Goal: Find specific fact: Find specific fact

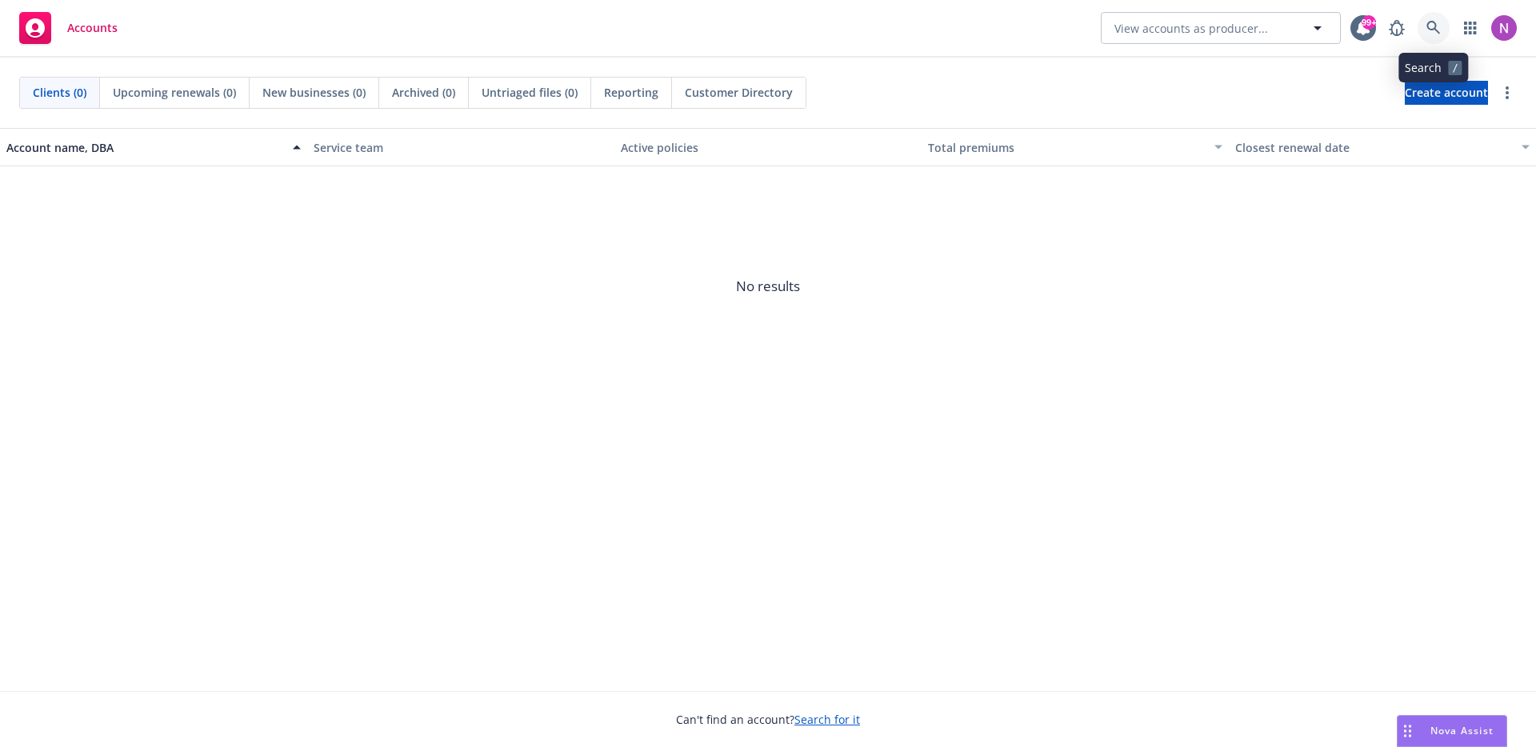
click at [1426, 33] on icon at bounding box center [1433, 28] width 14 height 14
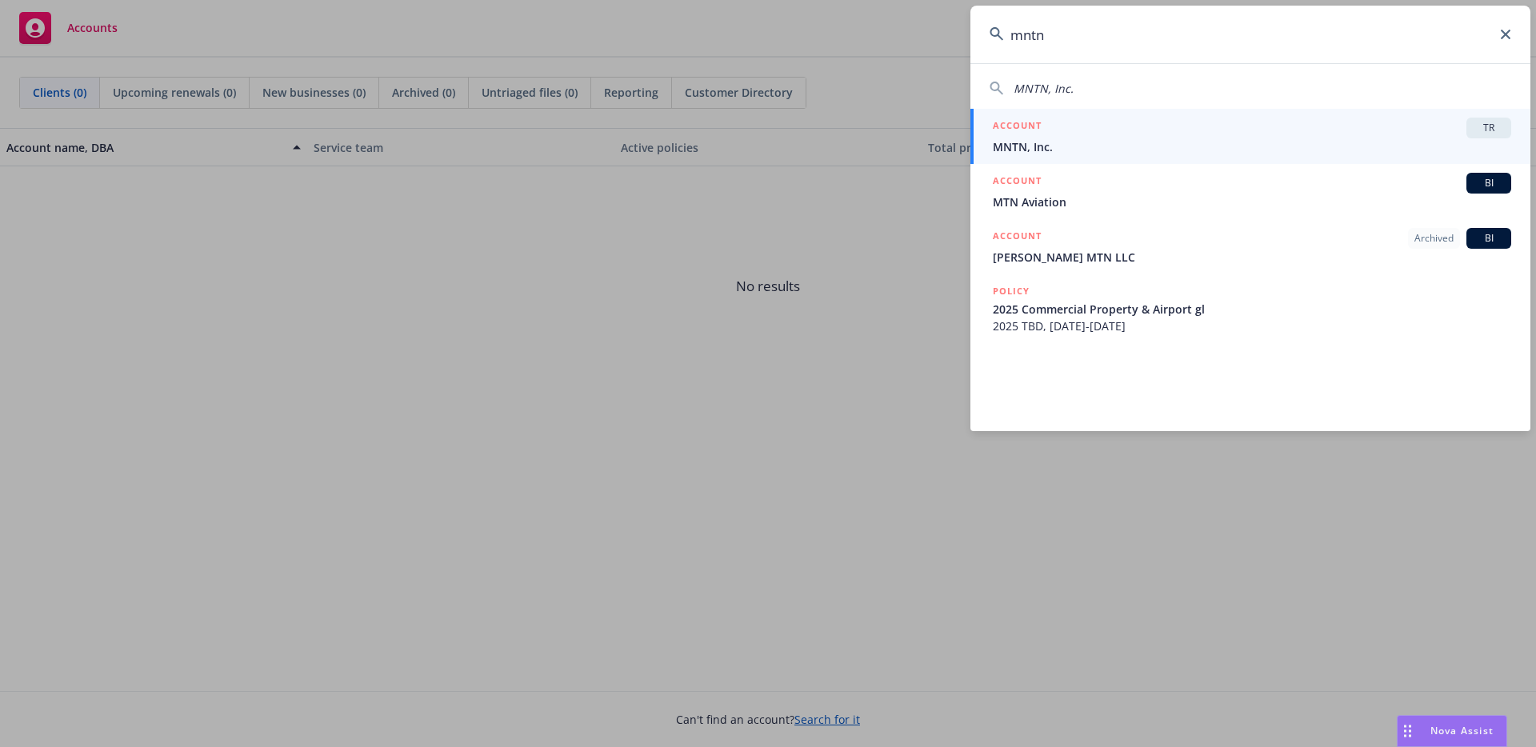
type input "mntn"
click at [1066, 147] on span "MNTN, Inc." at bounding box center [1252, 146] width 518 height 17
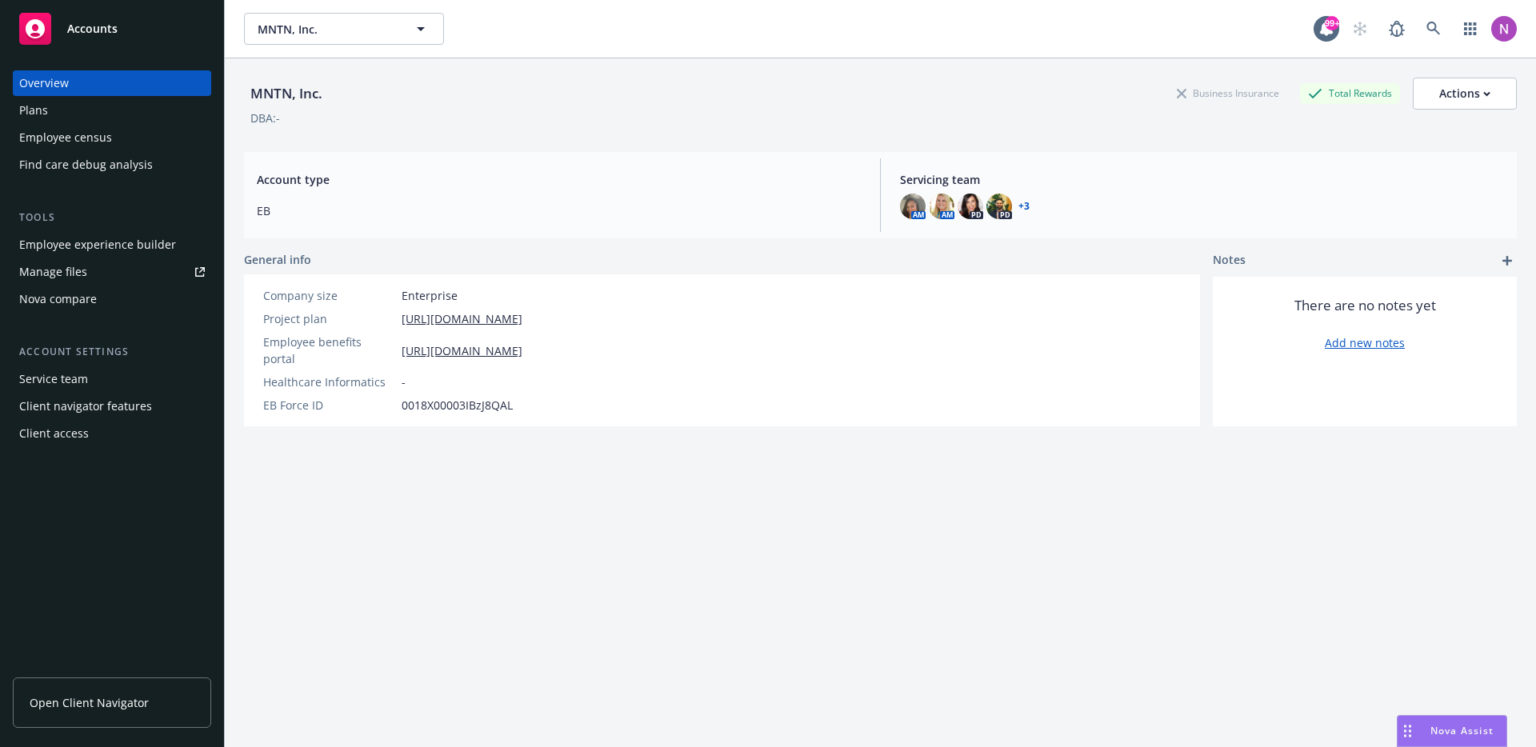
click at [108, 174] on div "Find care debug analysis" at bounding box center [86, 165] width 134 height 26
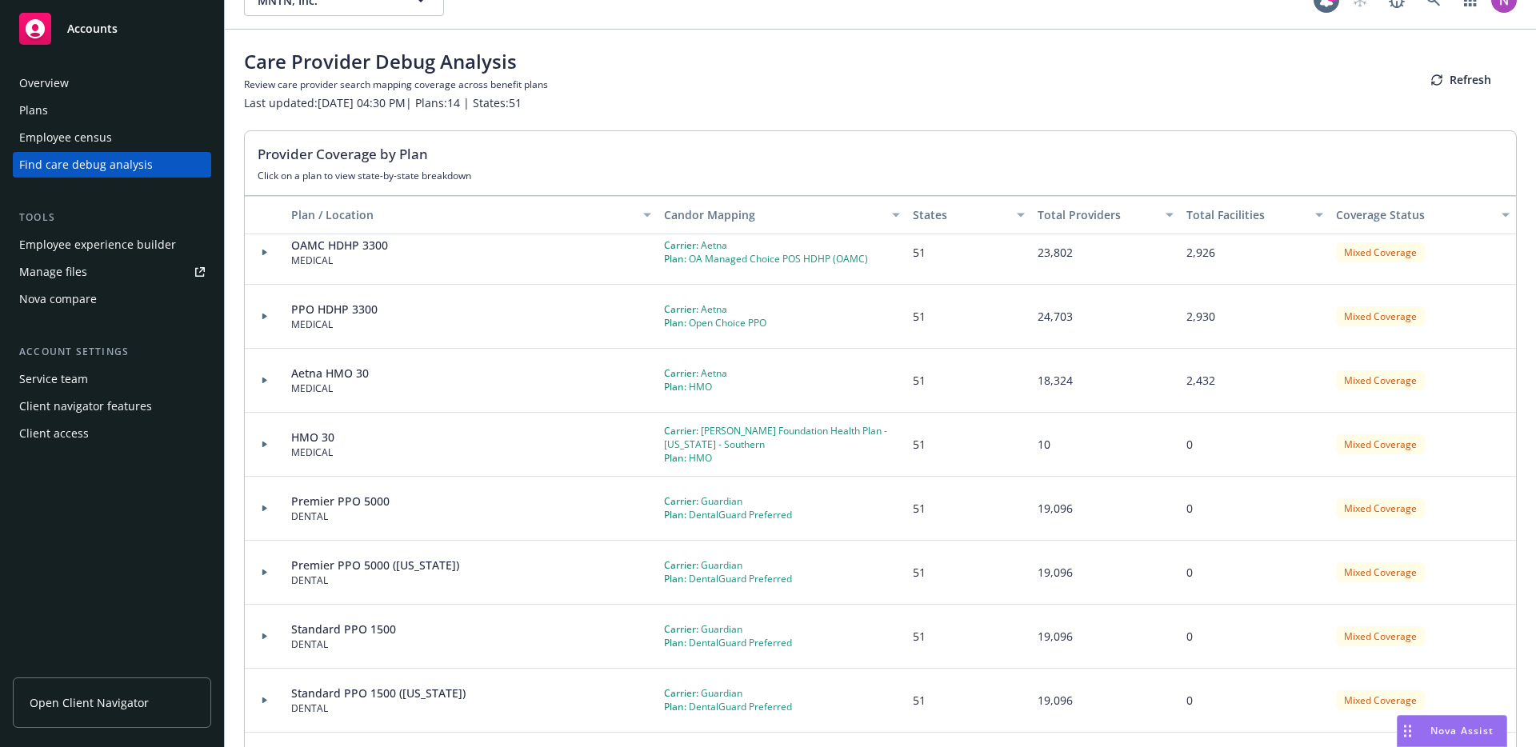
scroll to position [98, 0]
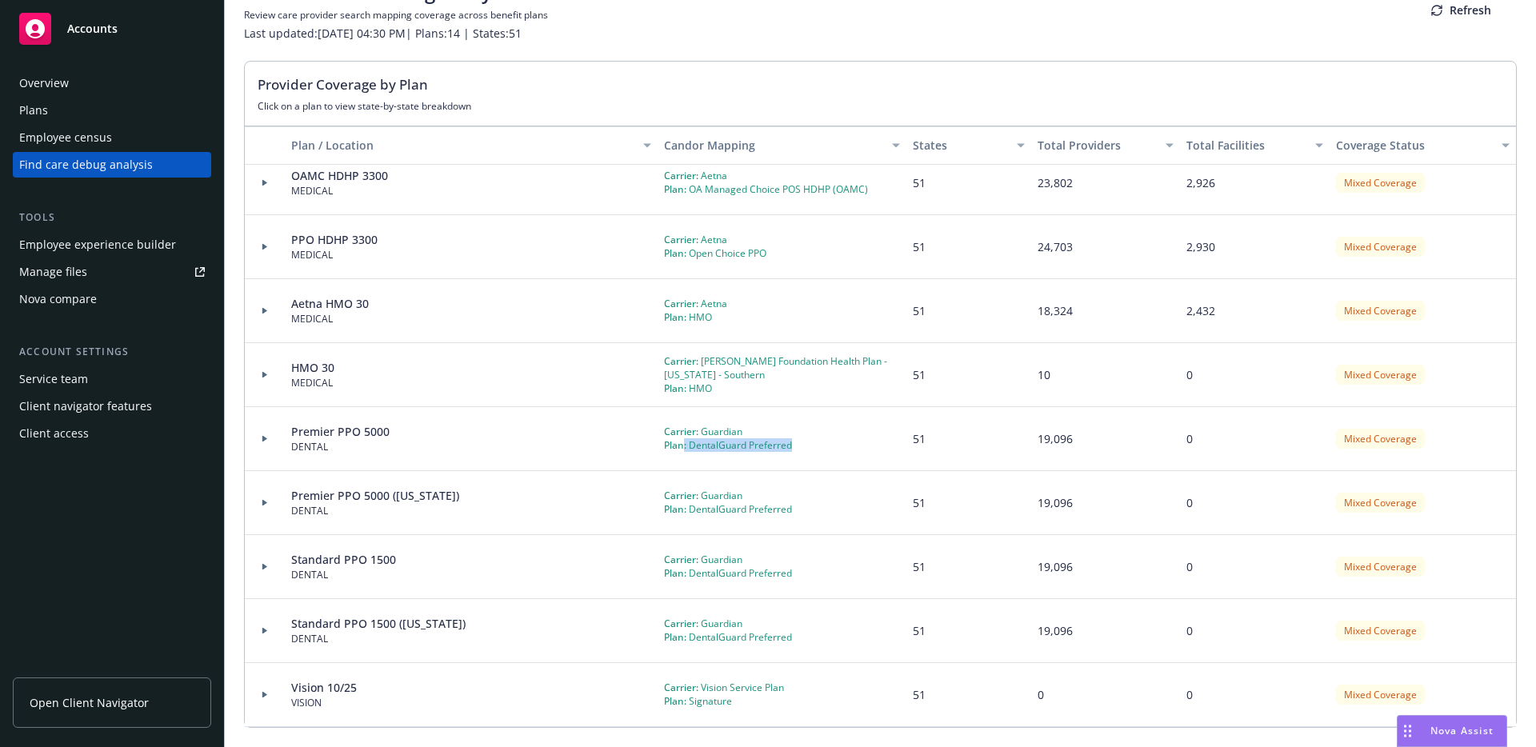
drag, startPoint x: 678, startPoint y: 446, endPoint x: 806, endPoint y: 452, distance: 128.2
click at [806, 452] on div "Carrier: Guardian Plan: DentalGuard Preferred" at bounding box center [782, 439] width 249 height 64
copy div ": DentalGuard Preferred"
click at [267, 437] on icon at bounding box center [265, 439] width 6 height 6
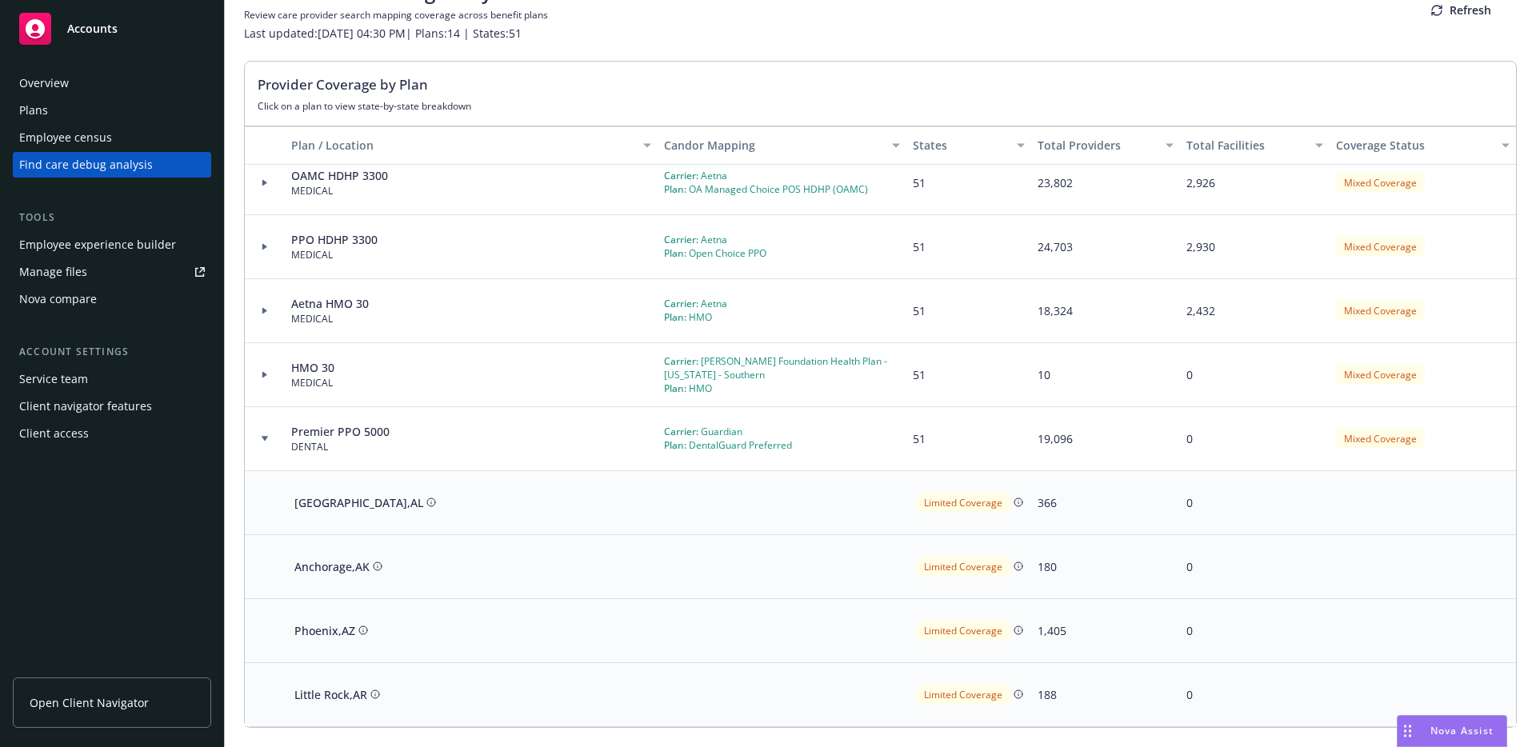
click at [265, 441] on icon at bounding box center [265, 439] width 6 height 6
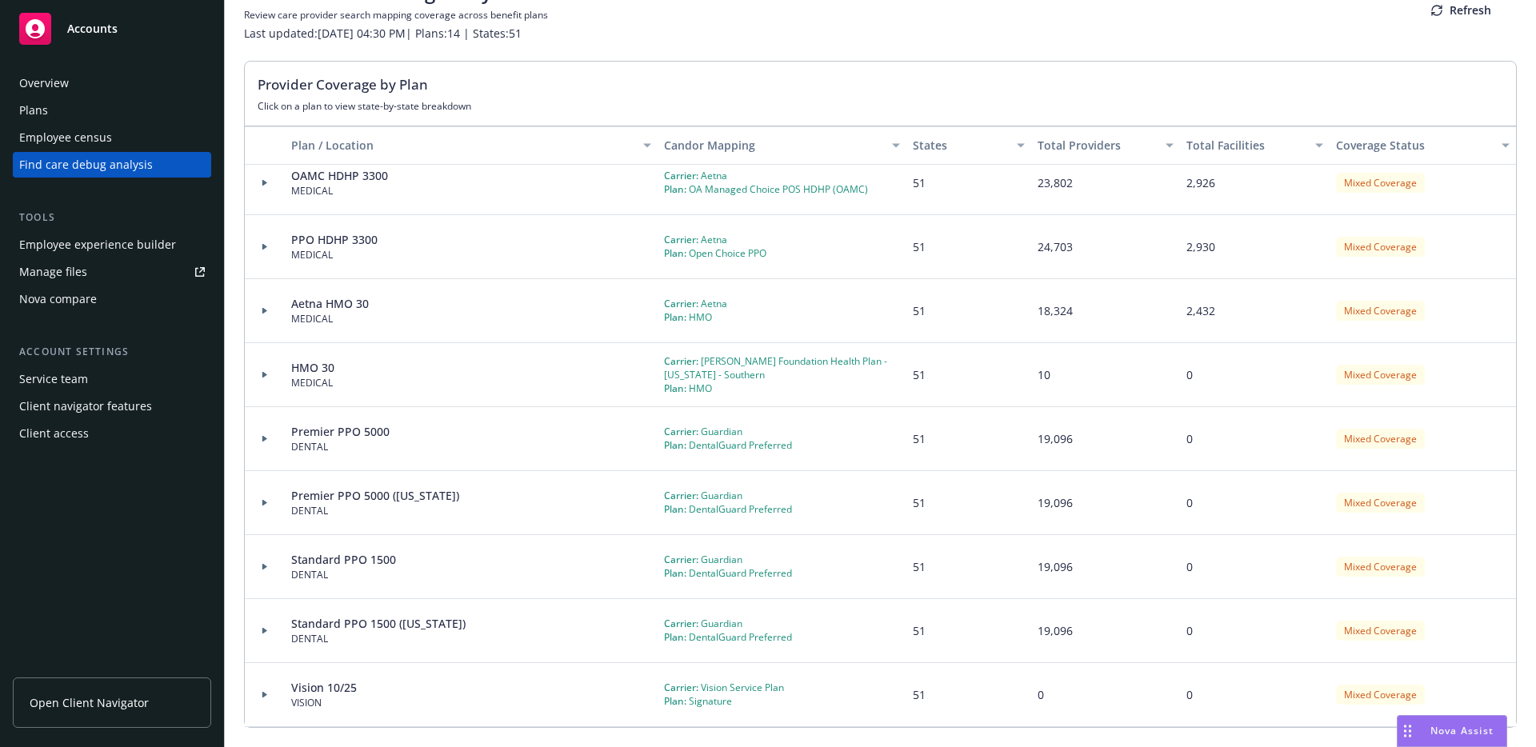
click at [325, 686] on div "Vision 10/25" at bounding box center [324, 687] width 66 height 17
click at [272, 700] on div at bounding box center [265, 695] width 40 height 64
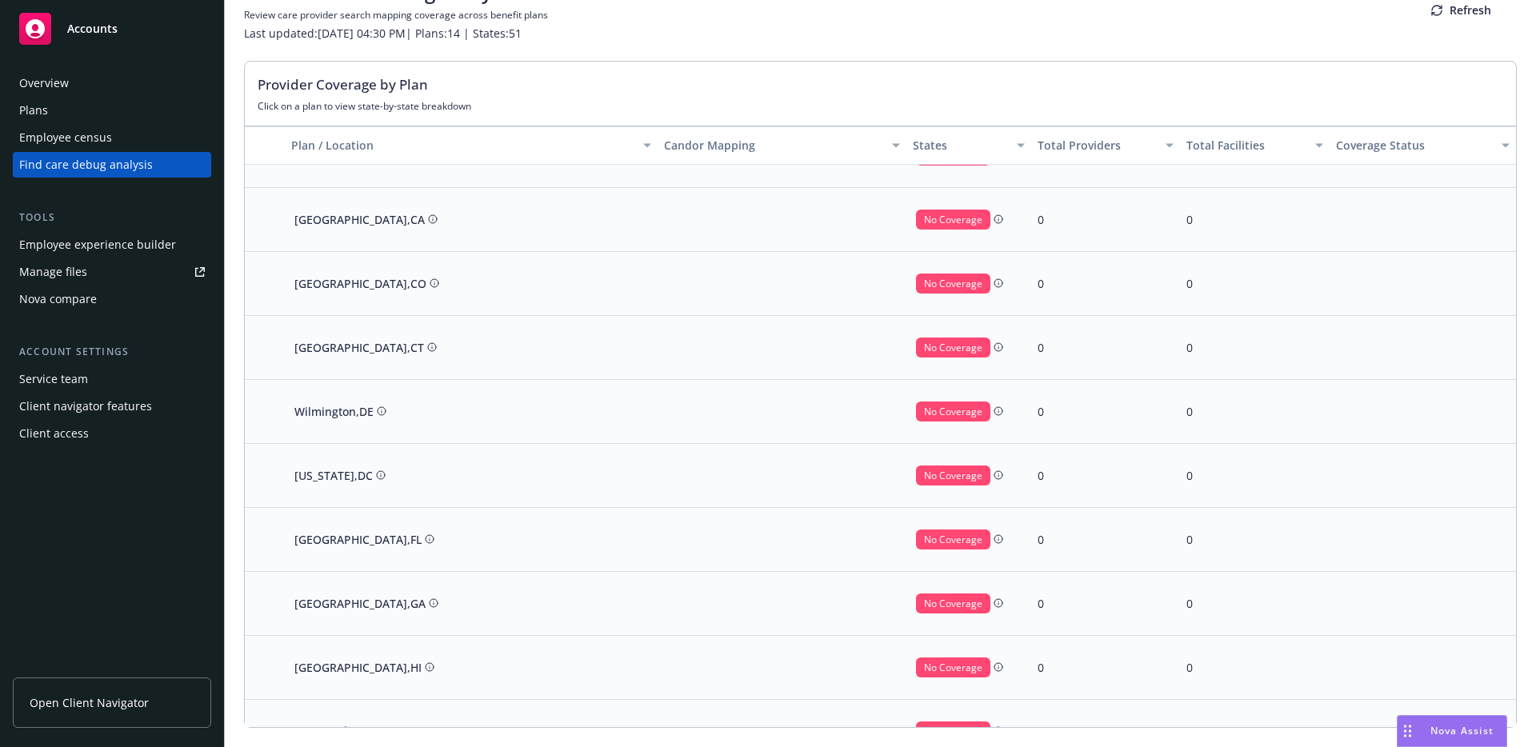
scroll to position [530, 0]
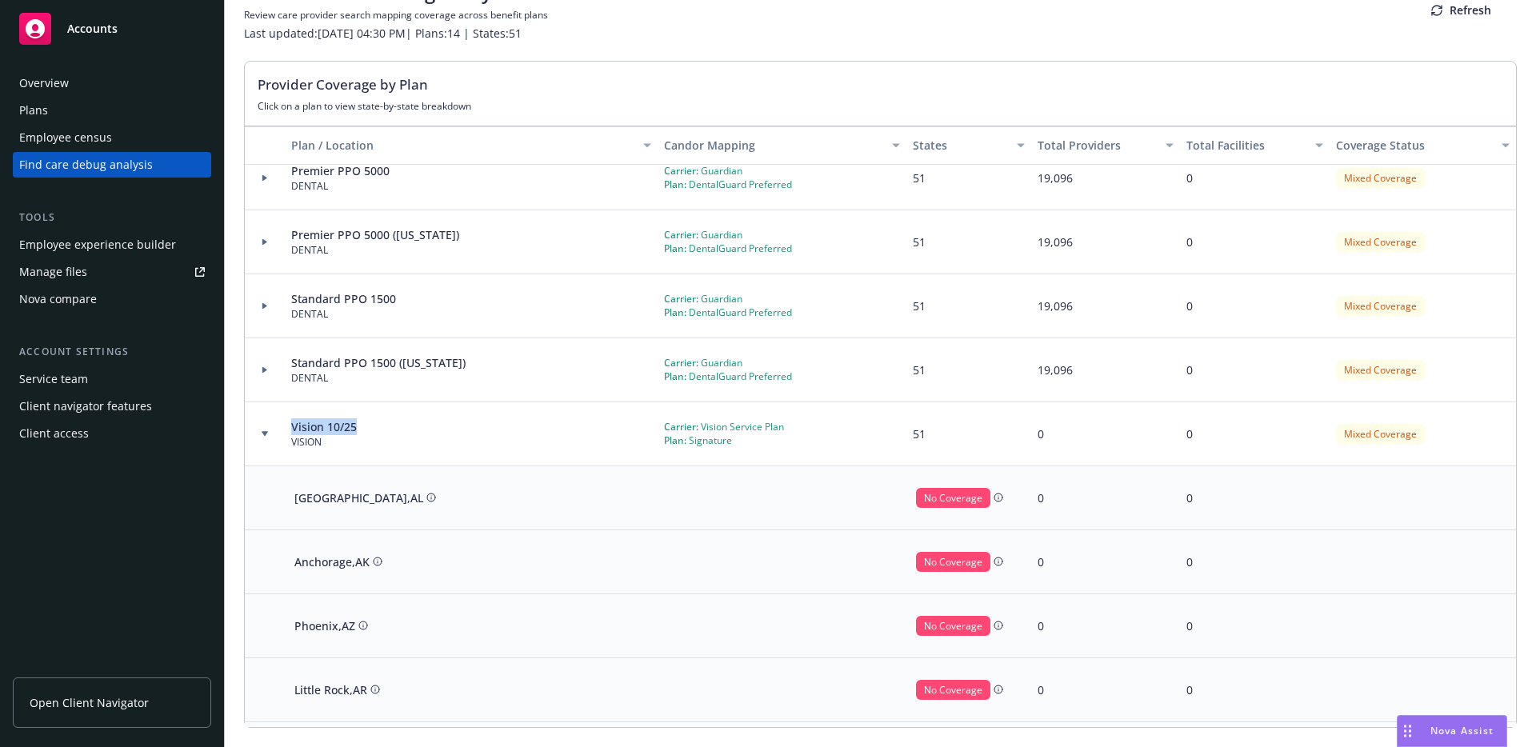
drag, startPoint x: 366, startPoint y: 423, endPoint x: 286, endPoint y: 419, distance: 80.1
click at [286, 419] on div "Vision 10/25 VISION" at bounding box center [471, 434] width 373 height 64
copy div "Vision 10/25"
click at [312, 430] on div "Vision 10/25" at bounding box center [324, 426] width 66 height 17
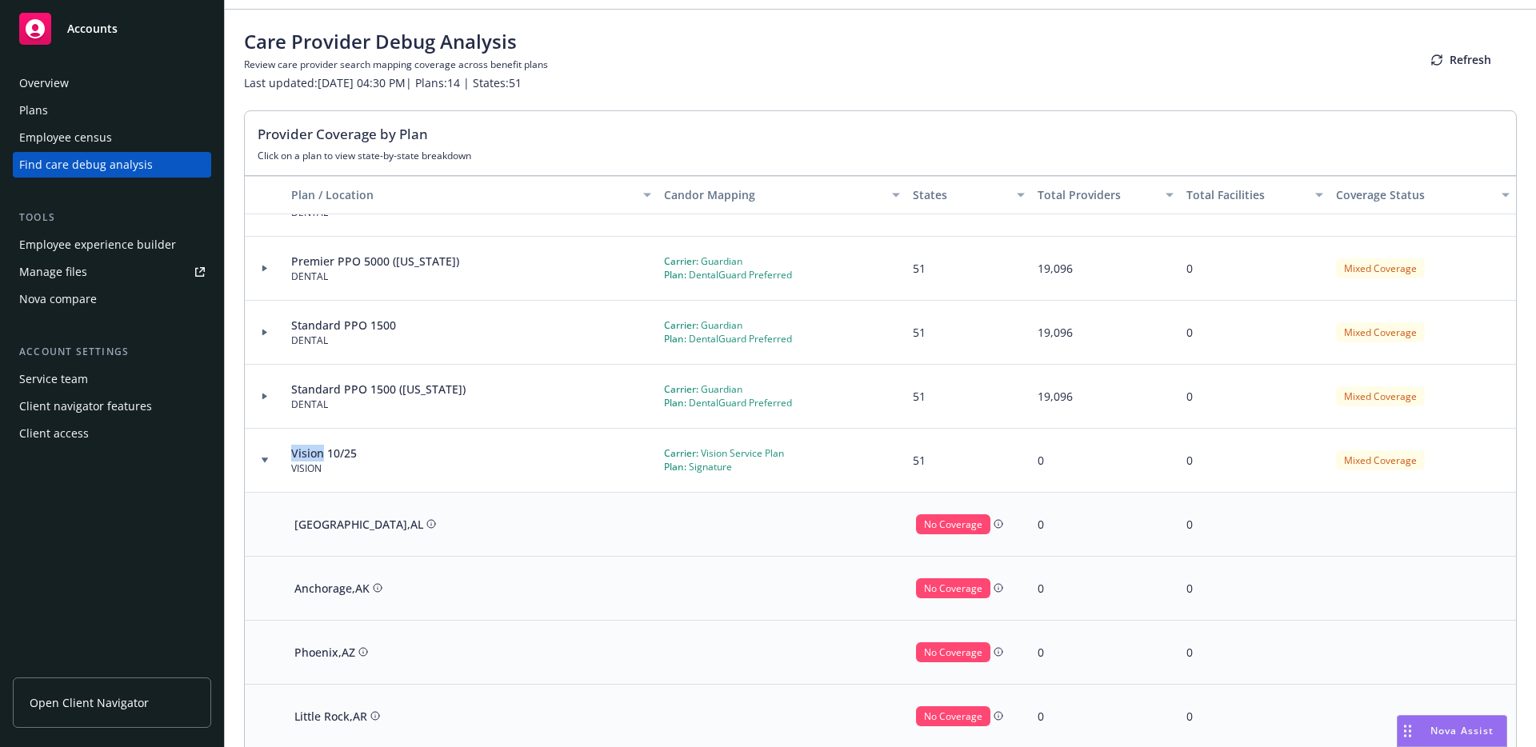
scroll to position [0, 0]
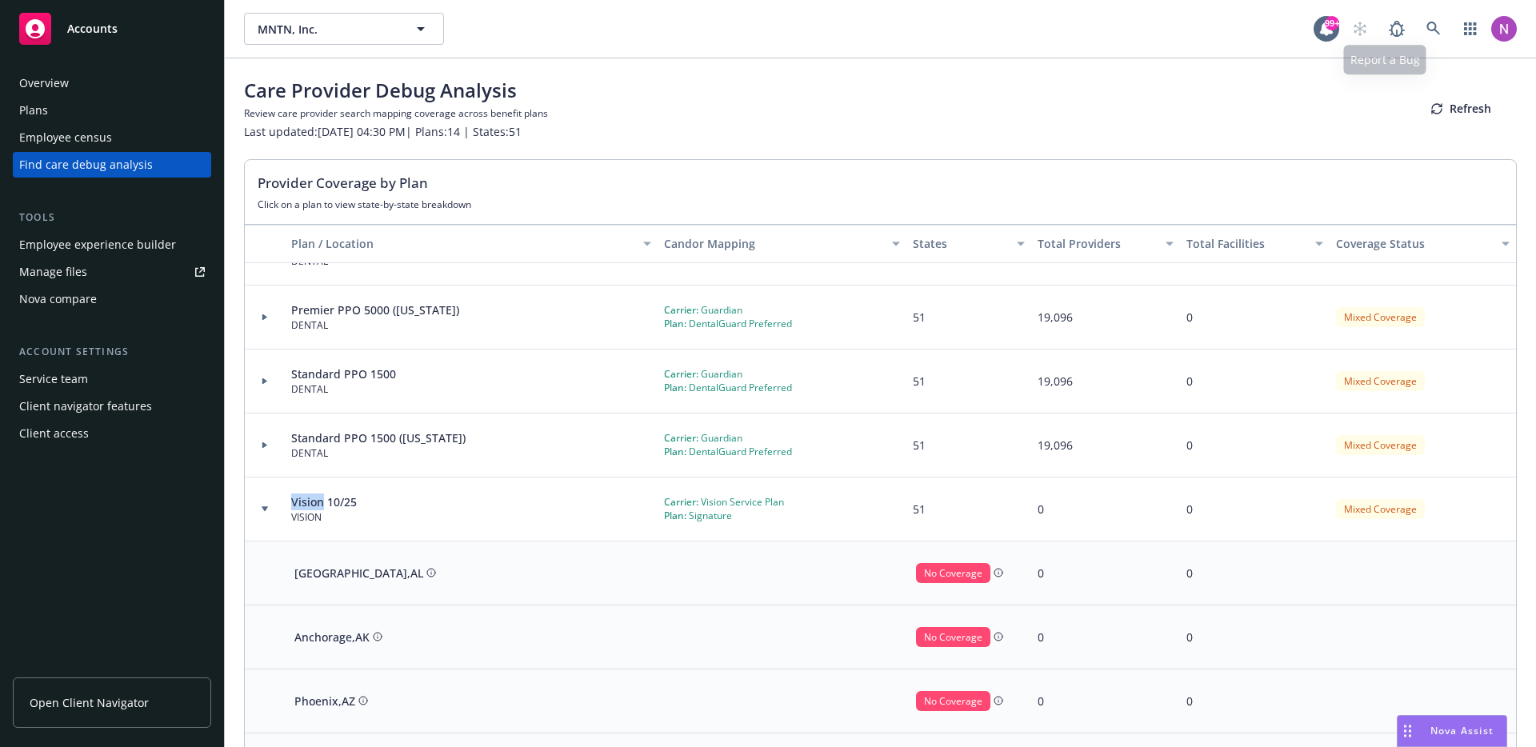
click at [1438, 32] on div at bounding box center [1430, 29] width 173 height 32
click at [1426, 29] on icon at bounding box center [1433, 29] width 14 height 14
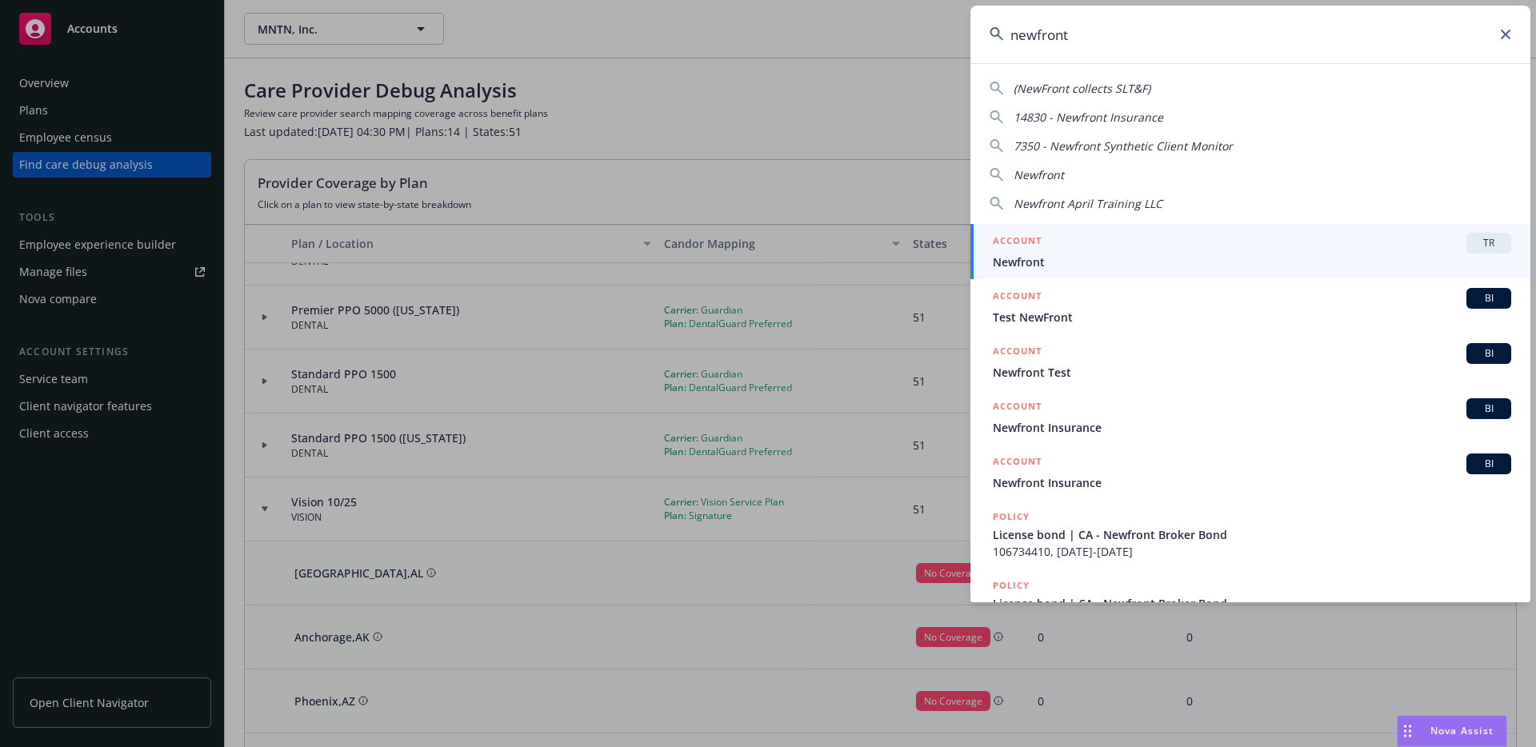
type input "newfront"
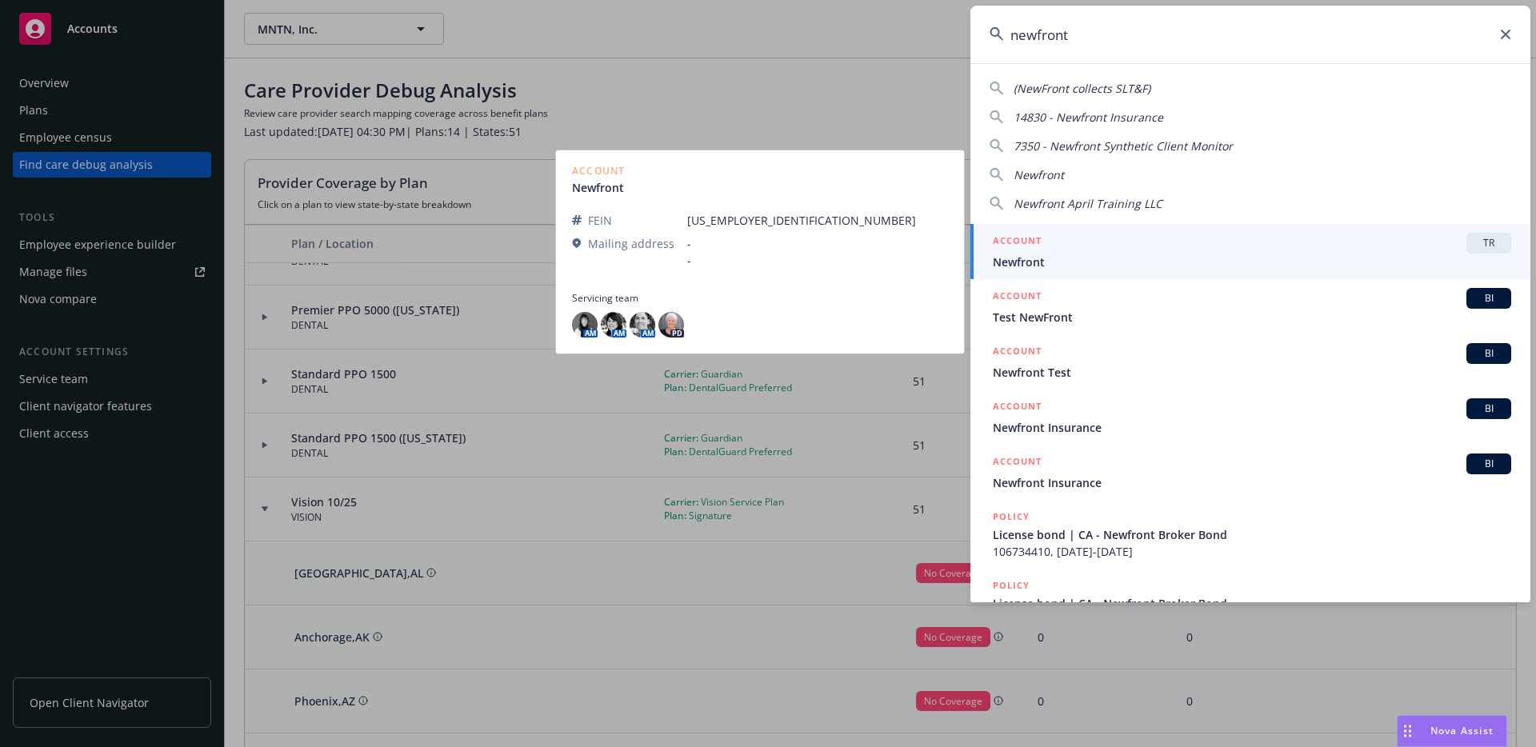
click at [1390, 227] on link "ACCOUNT TR Newfront" at bounding box center [1250, 251] width 560 height 55
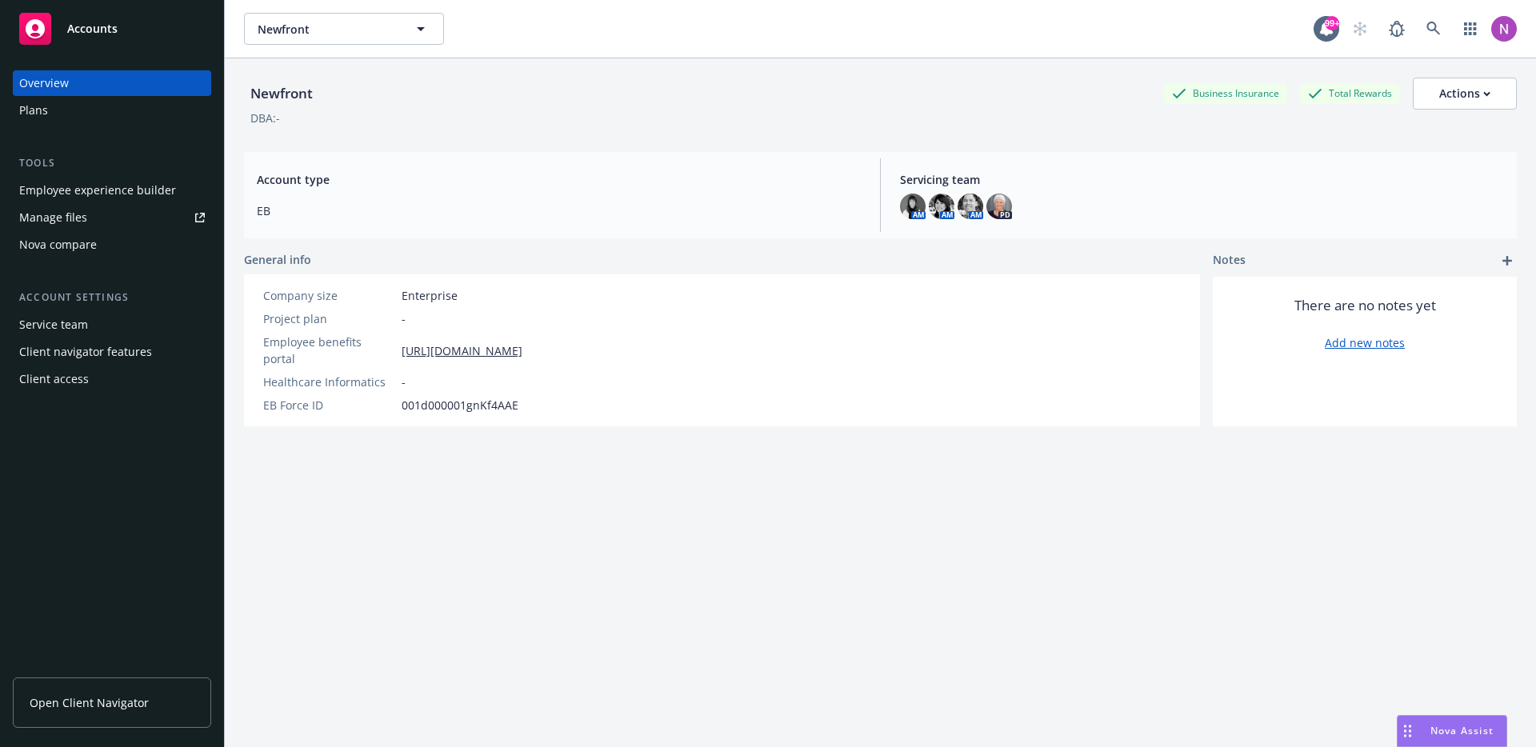
click at [22, 91] on div "Overview" at bounding box center [44, 83] width 50 height 26
click at [78, 119] on div "Plans" at bounding box center [112, 111] width 186 height 26
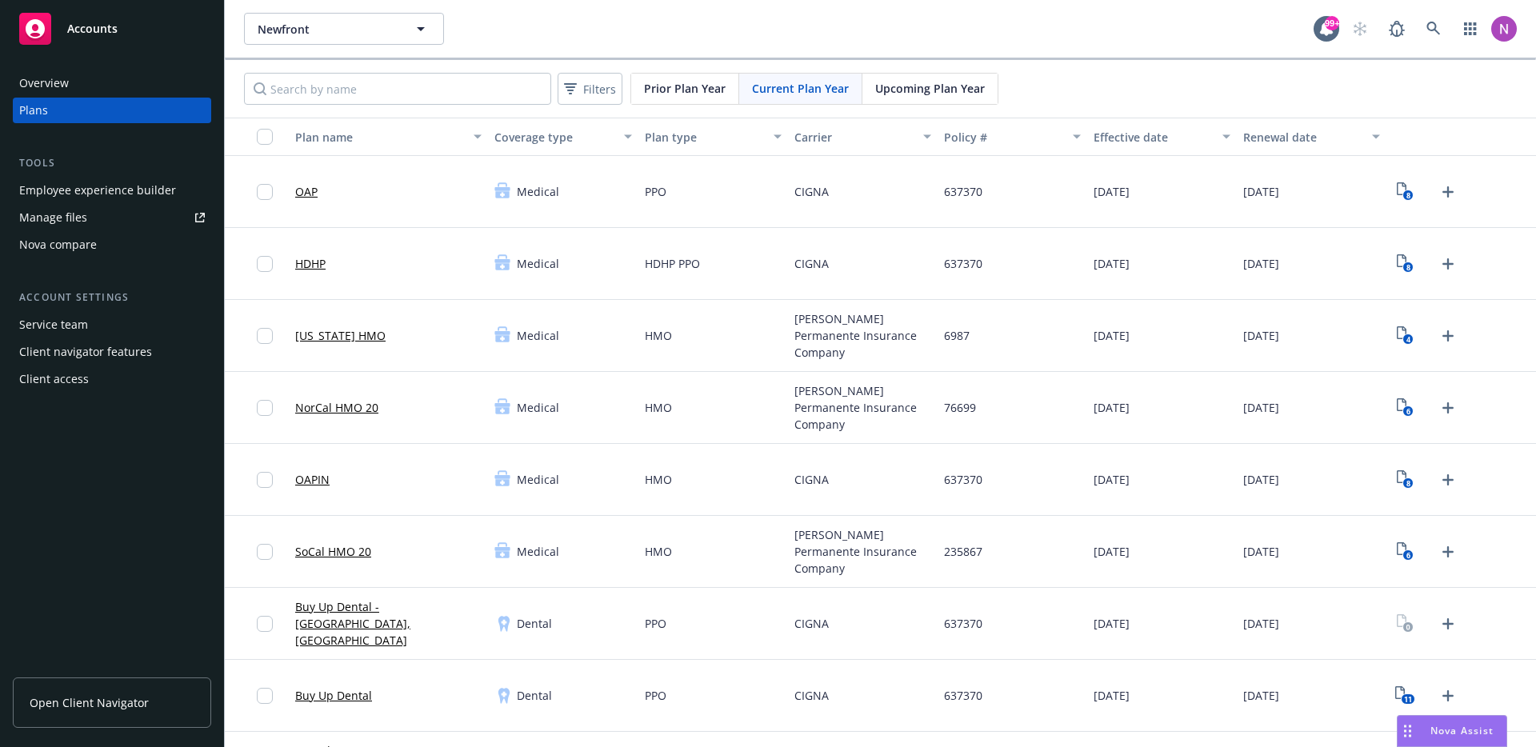
click at [125, 194] on div "Employee experience builder" at bounding box center [97, 191] width 157 height 26
click at [1434, 28] on link at bounding box center [1434, 29] width 32 height 32
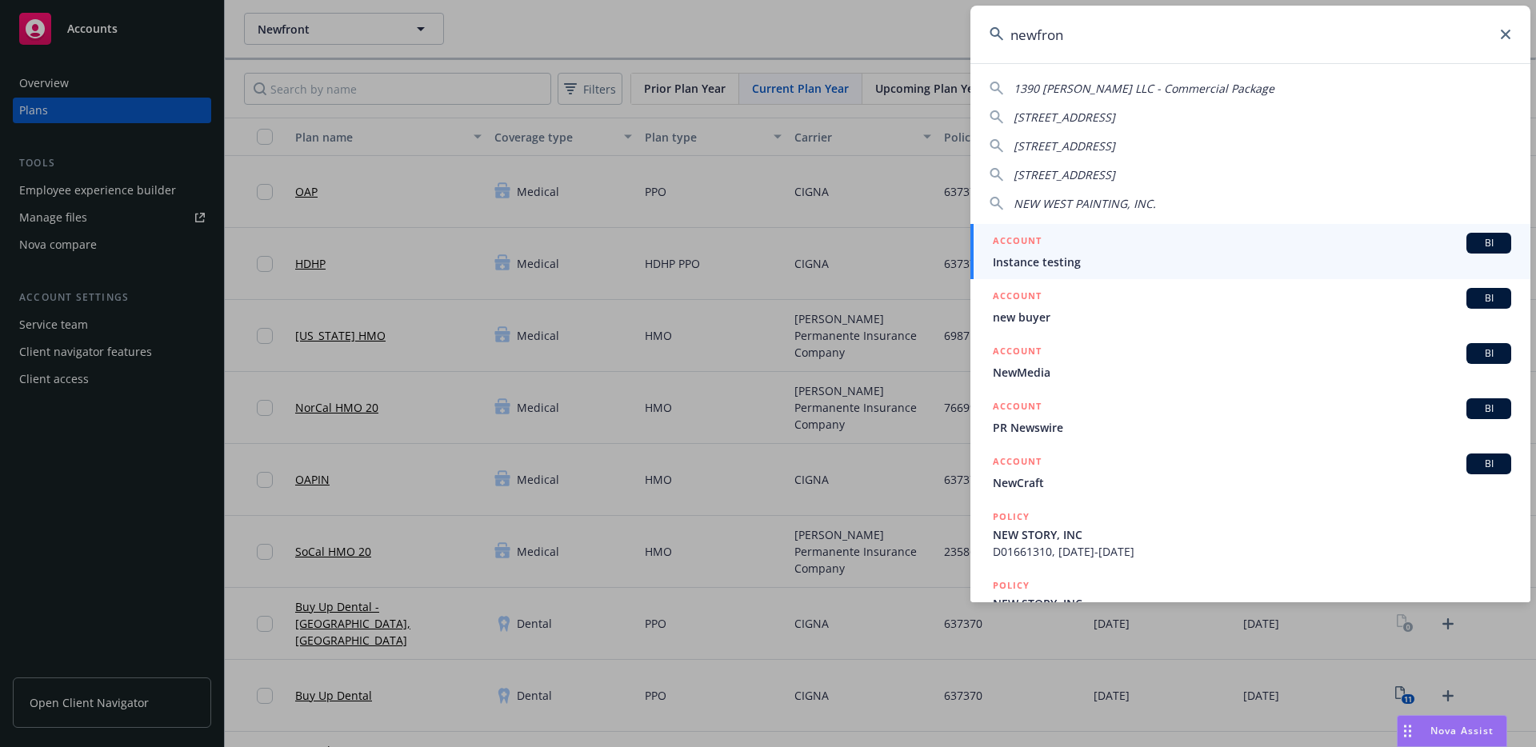
type input "newfront"
click at [1199, 249] on div "ACCOUNT TR" at bounding box center [1252, 243] width 518 height 21
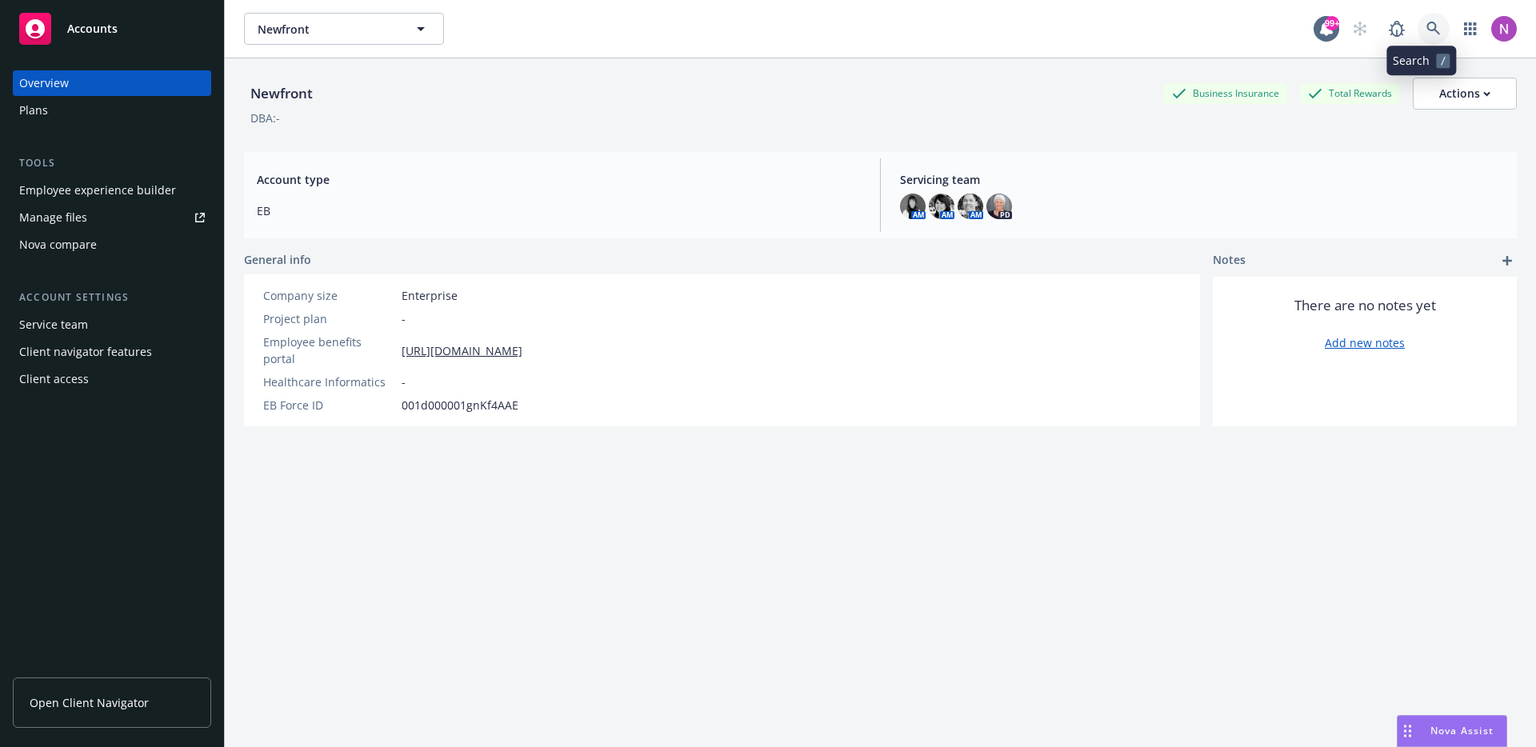
click at [1434, 22] on link at bounding box center [1434, 29] width 32 height 32
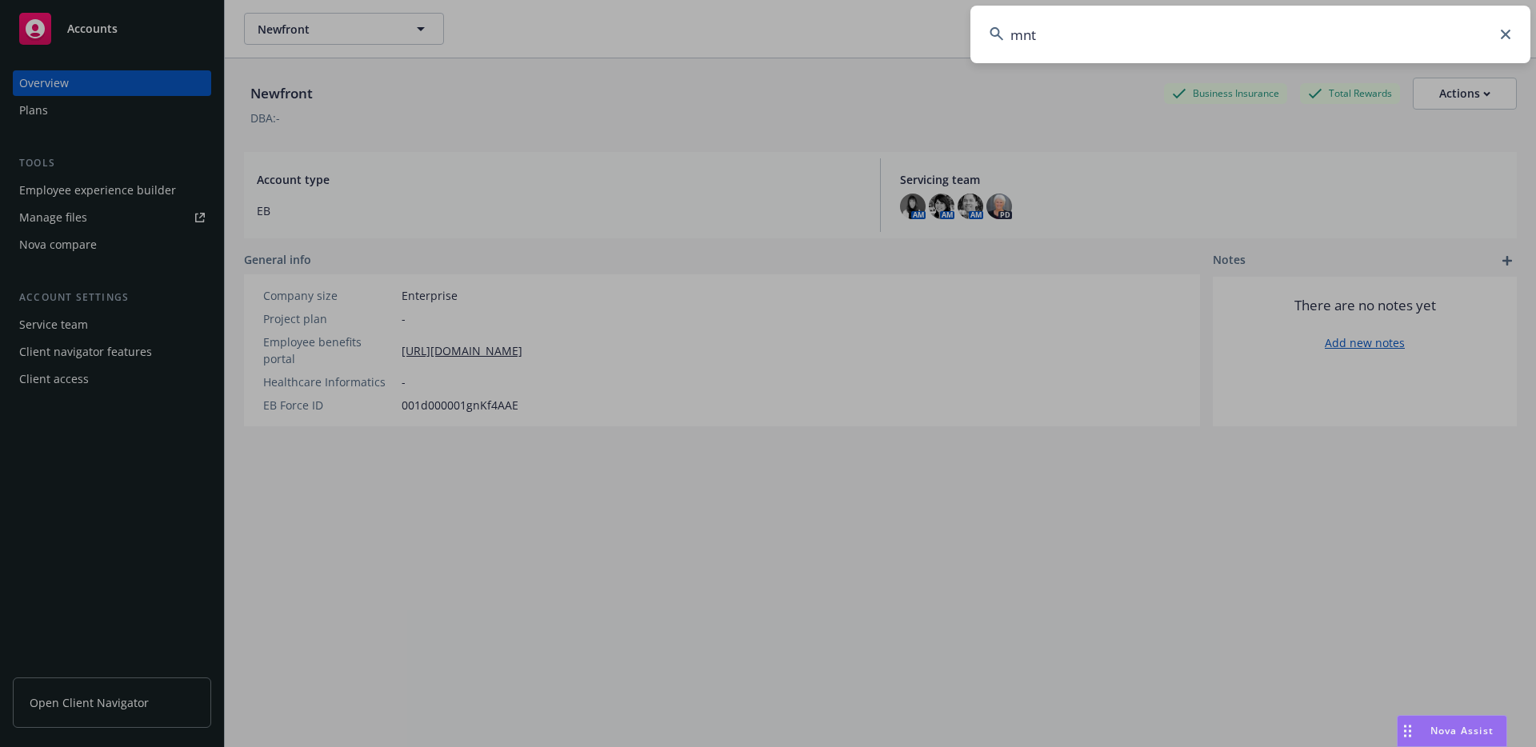
type input "mntn"
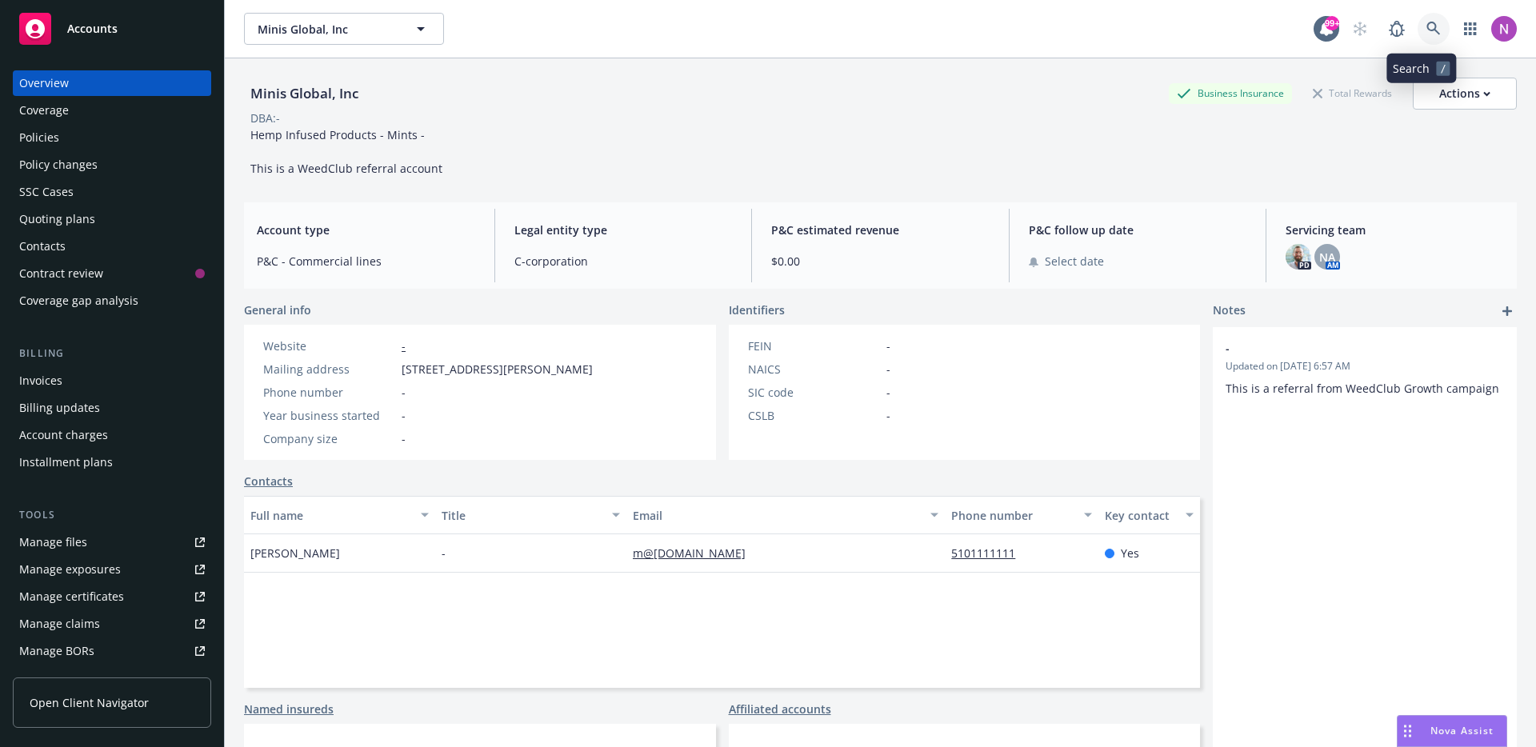
click at [1432, 23] on link at bounding box center [1434, 29] width 32 height 32
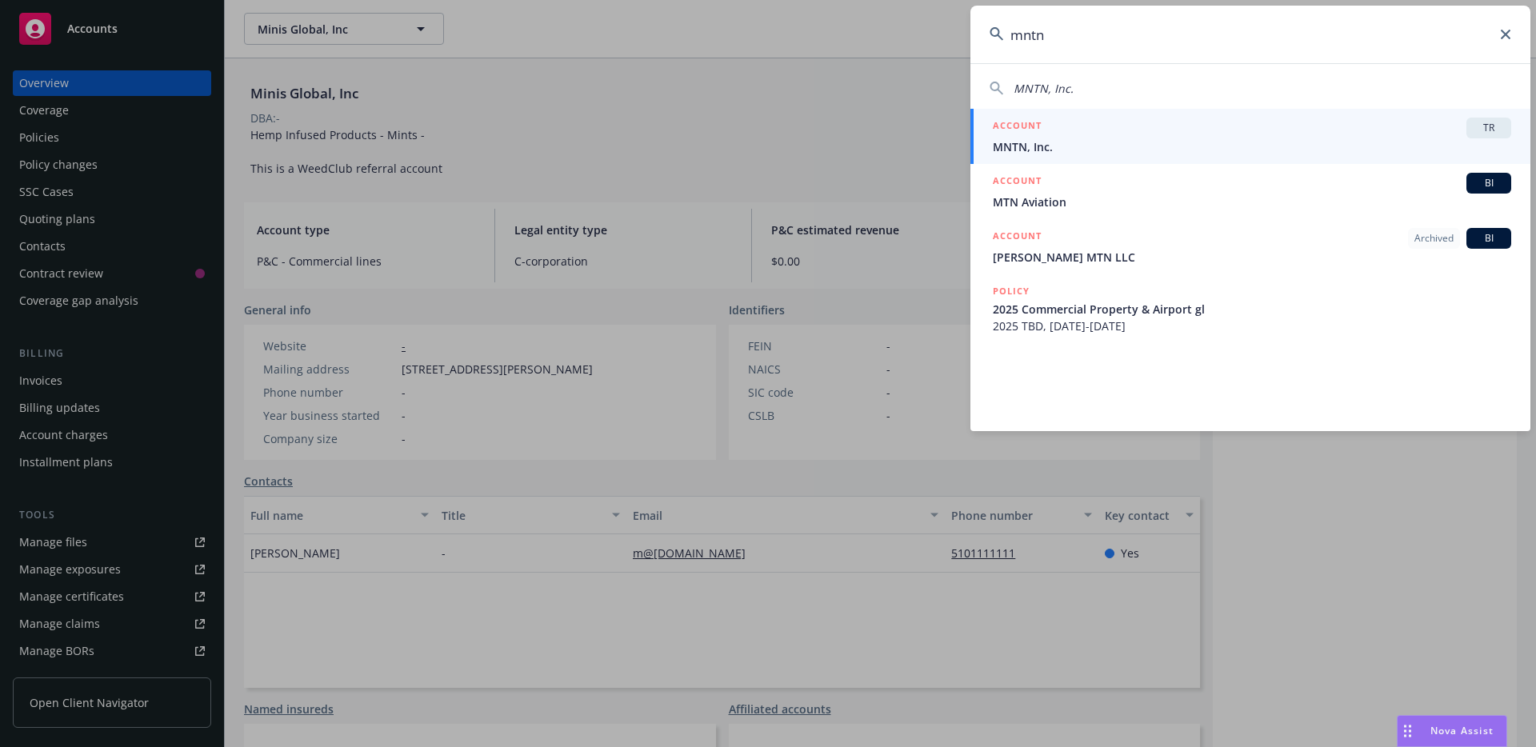
type input "mntn"
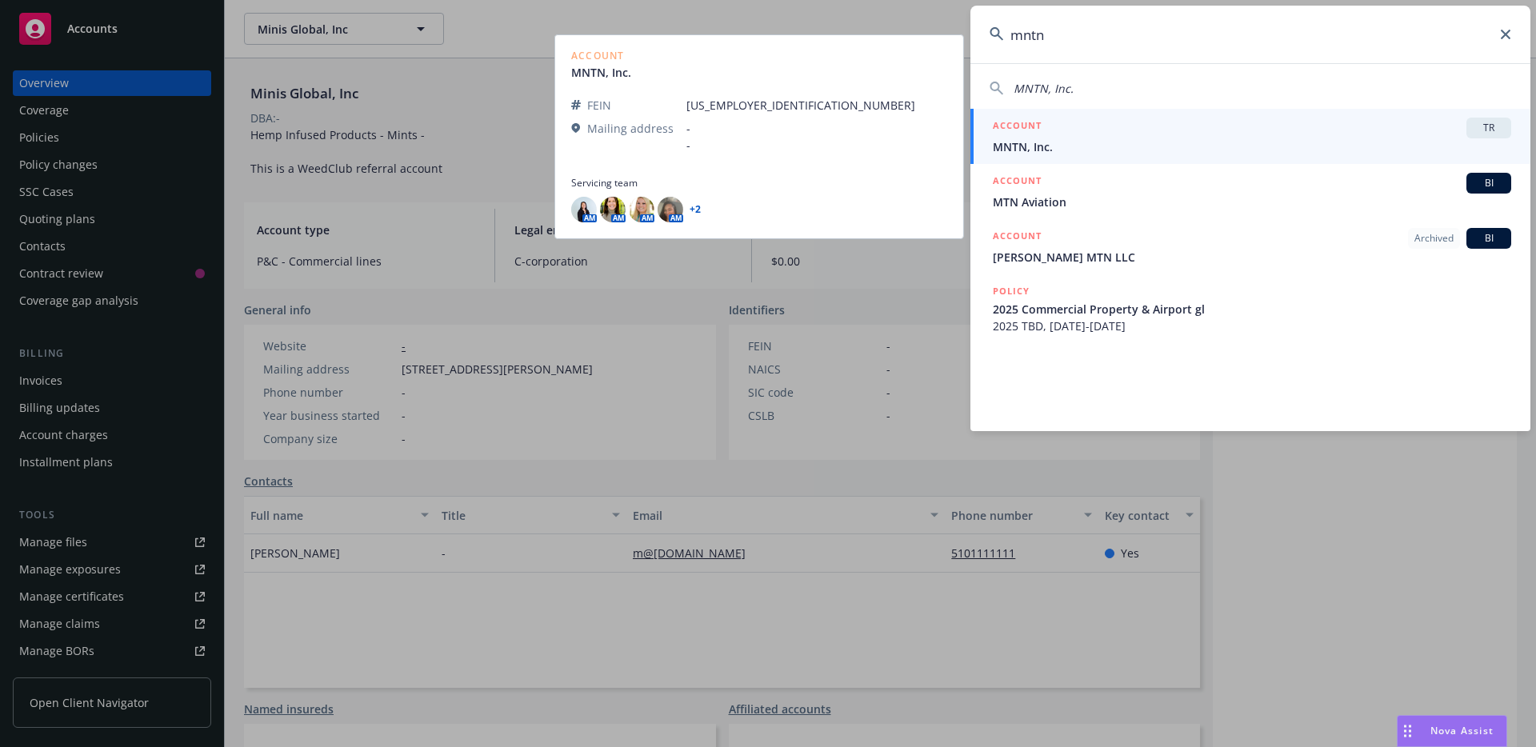
click at [1152, 142] on span "MNTN, Inc." at bounding box center [1252, 146] width 518 height 17
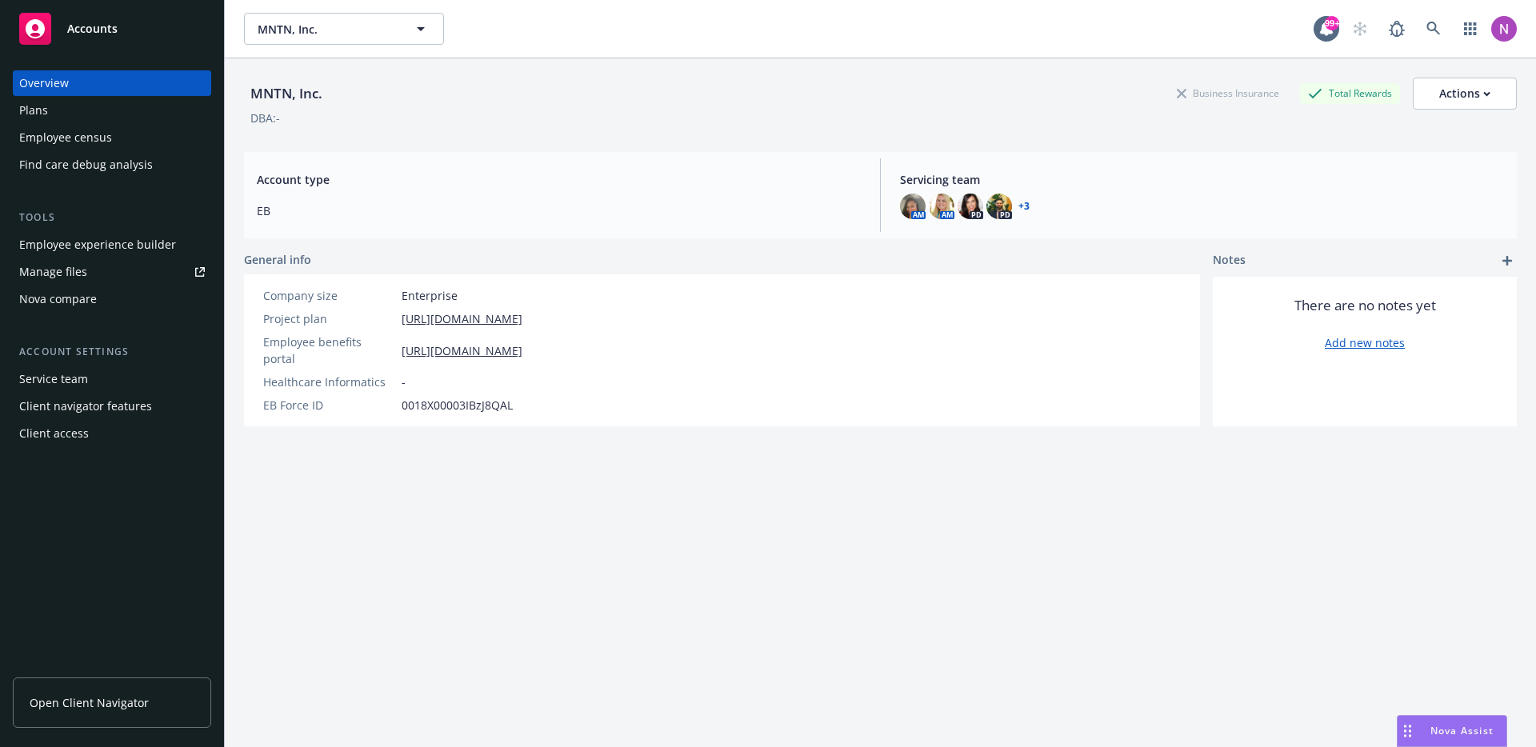
click at [147, 170] on div "Find care debug analysis" at bounding box center [112, 165] width 186 height 26
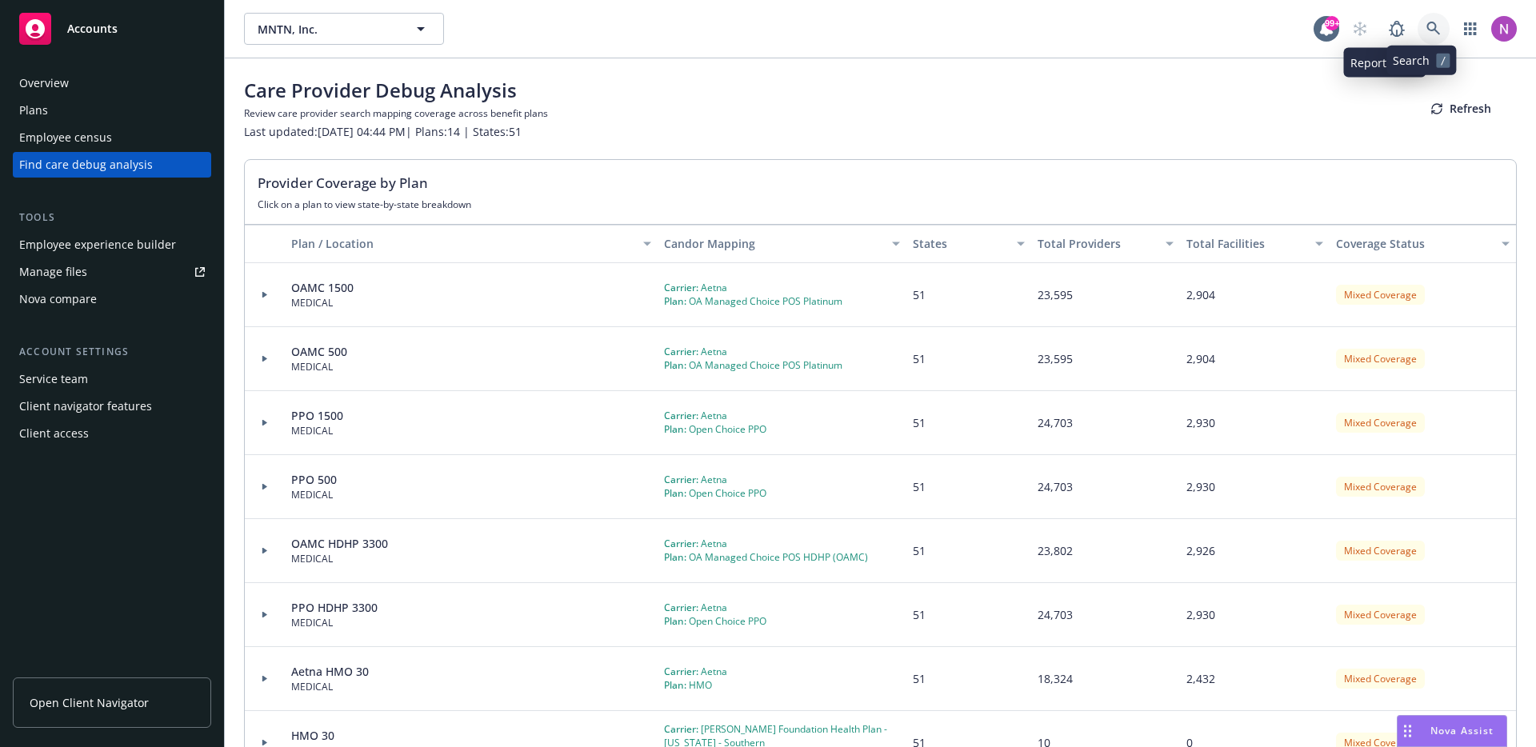
click at [1426, 28] on icon at bounding box center [1433, 29] width 14 height 14
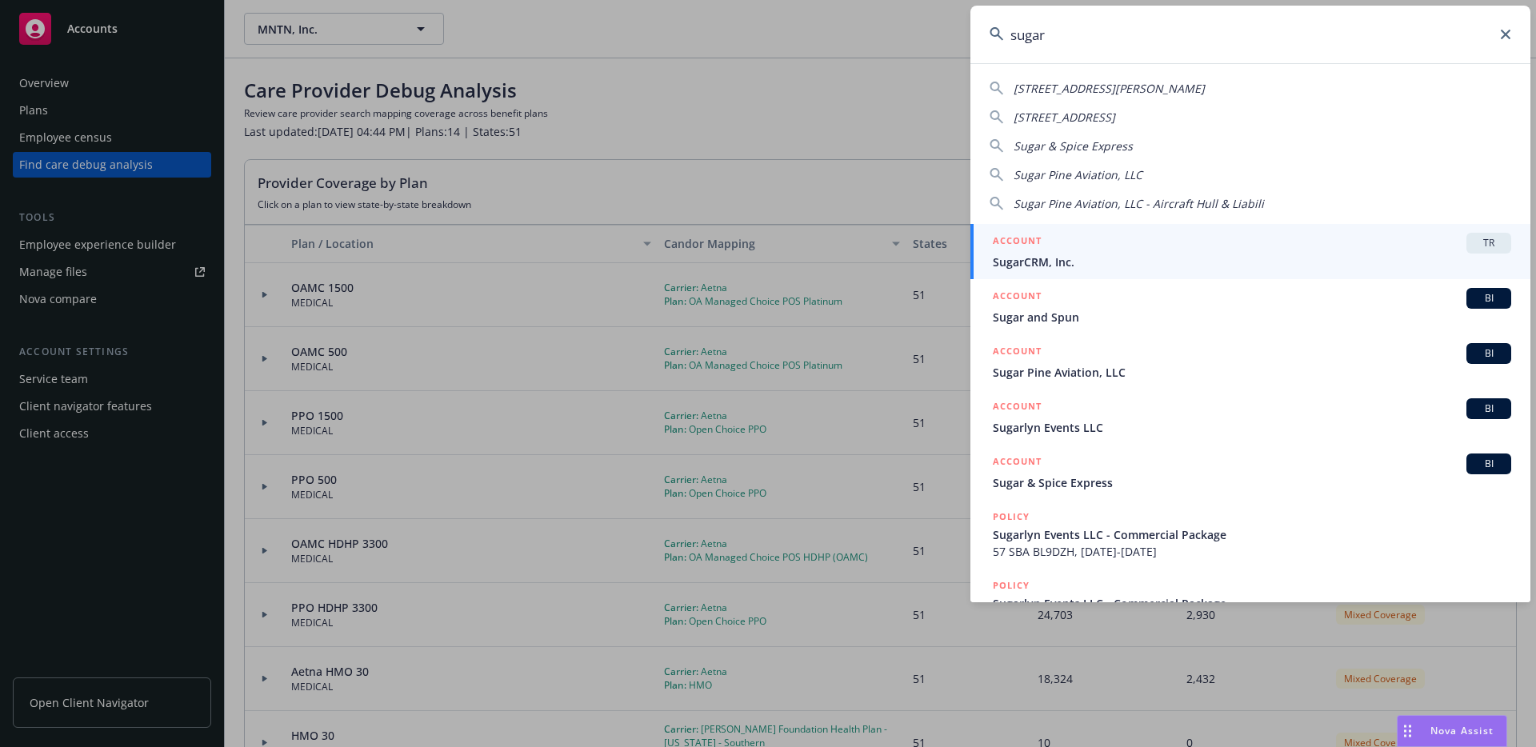
type input "sugar"
click at [1070, 252] on div "ACCOUNT TR" at bounding box center [1252, 243] width 518 height 21
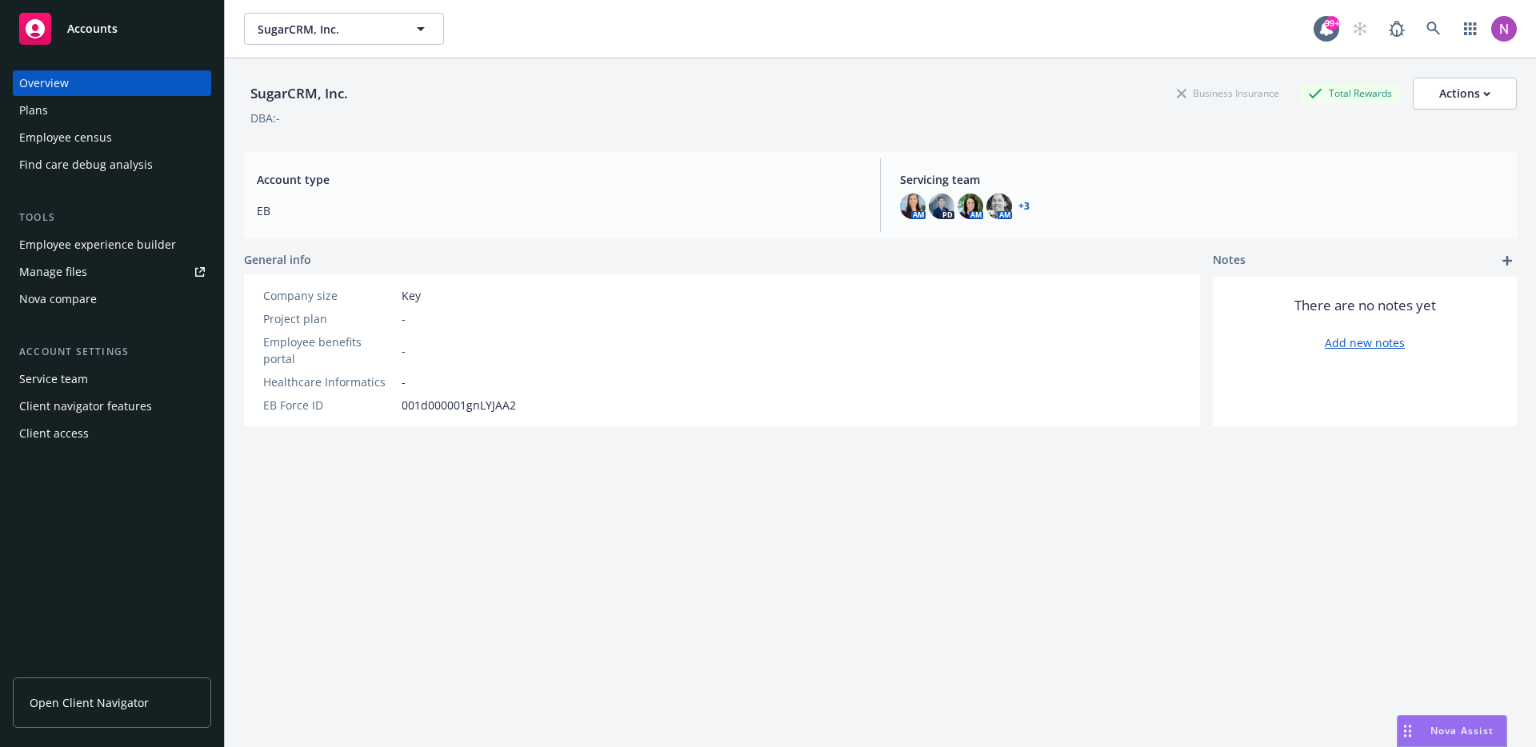
click at [130, 158] on div "Find care debug analysis" at bounding box center [86, 165] width 134 height 26
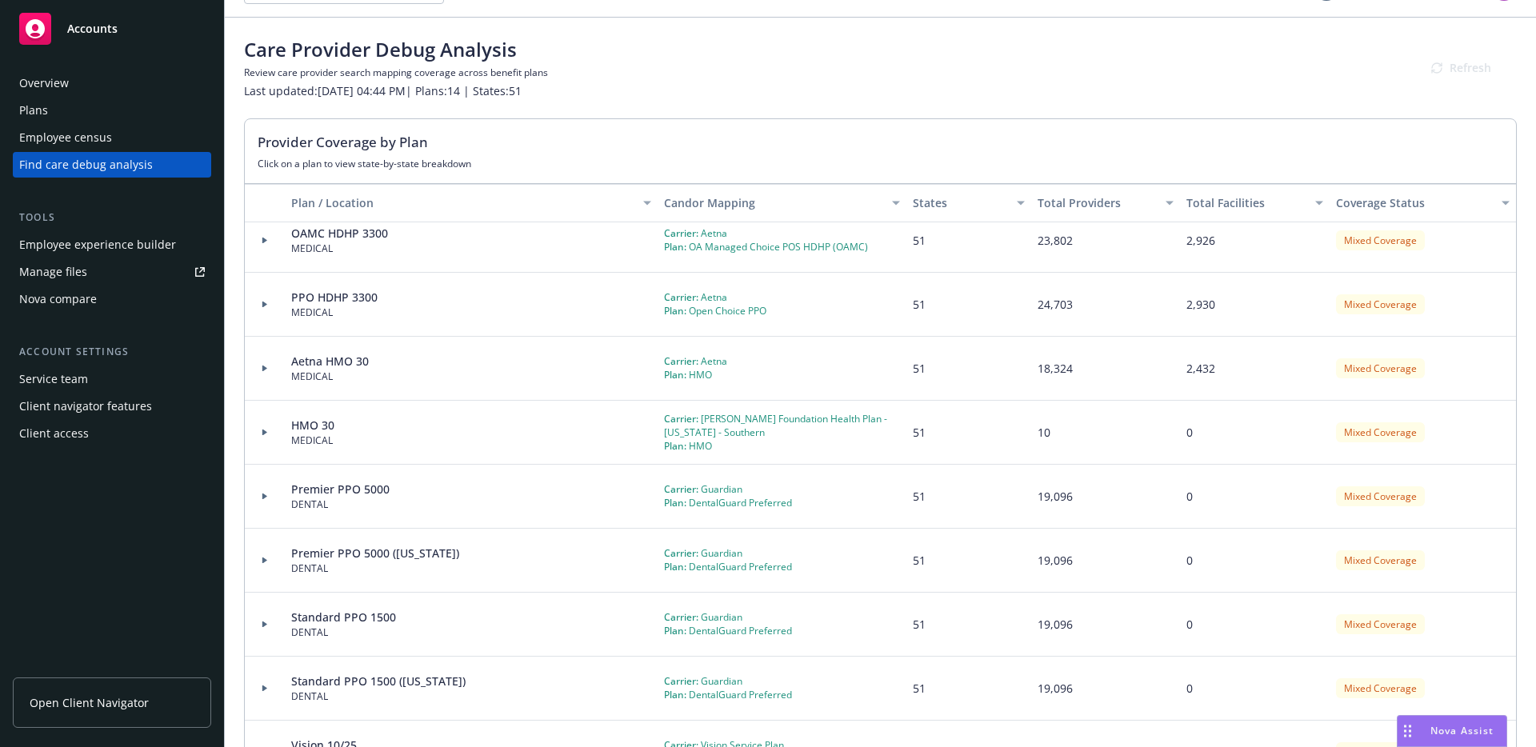
scroll to position [98, 0]
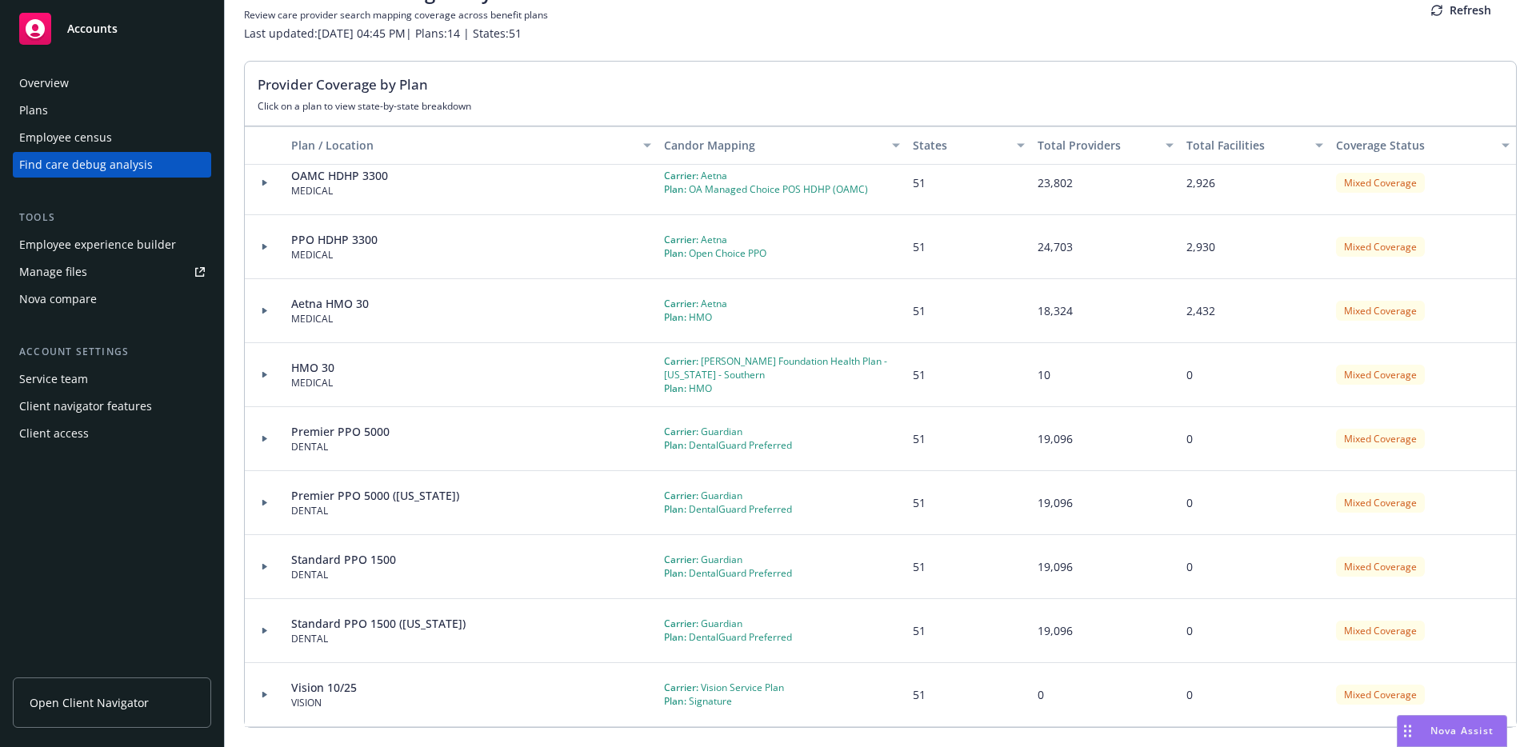
drag, startPoint x: 696, startPoint y: 710, endPoint x: 744, endPoint y: 707, distance: 48.1
click at [744, 707] on div "Carrier: Vision Service Plan Plan: Signature" at bounding box center [782, 695] width 249 height 64
drag, startPoint x: 731, startPoint y: 703, endPoint x: 662, endPoint y: 704, distance: 68.8
click at [670, 702] on div "Plan: Signature" at bounding box center [724, 701] width 120 height 14
click at [664, 704] on span "Plan:" at bounding box center [675, 701] width 22 height 14
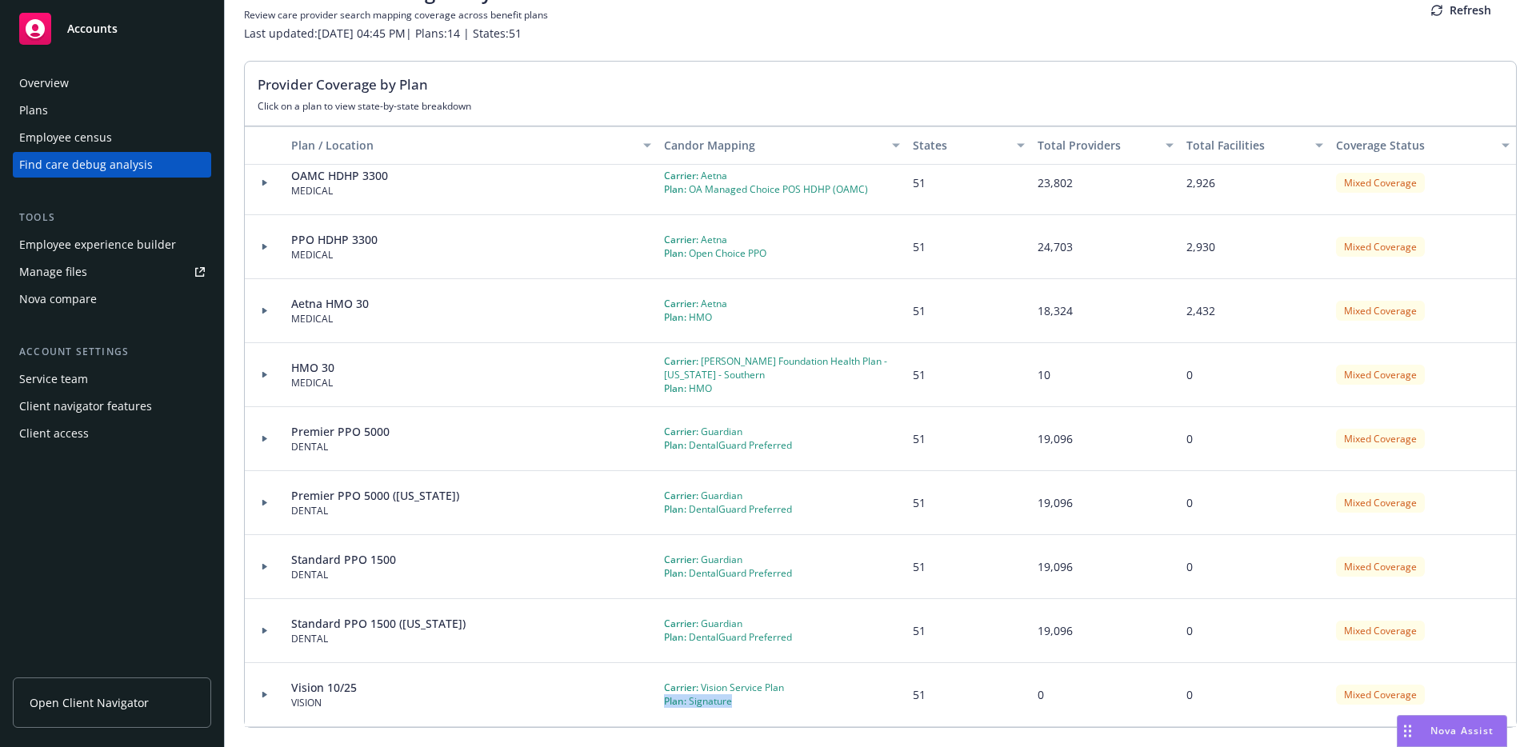
drag, startPoint x: 657, startPoint y: 703, endPoint x: 742, endPoint y: 706, distance: 85.7
click at [742, 706] on div "Plan: Signature" at bounding box center [724, 701] width 120 height 14
drag, startPoint x: 793, startPoint y: 686, endPoint x: 655, endPoint y: 673, distance: 138.2
click at [646, 690] on div "Vision 10/25 VISION Carrier: Vision Service Plan Plan: Signature 51 0 0 Mixed C…" at bounding box center [880, 695] width 1271 height 64
